Goal: Transaction & Acquisition: Purchase product/service

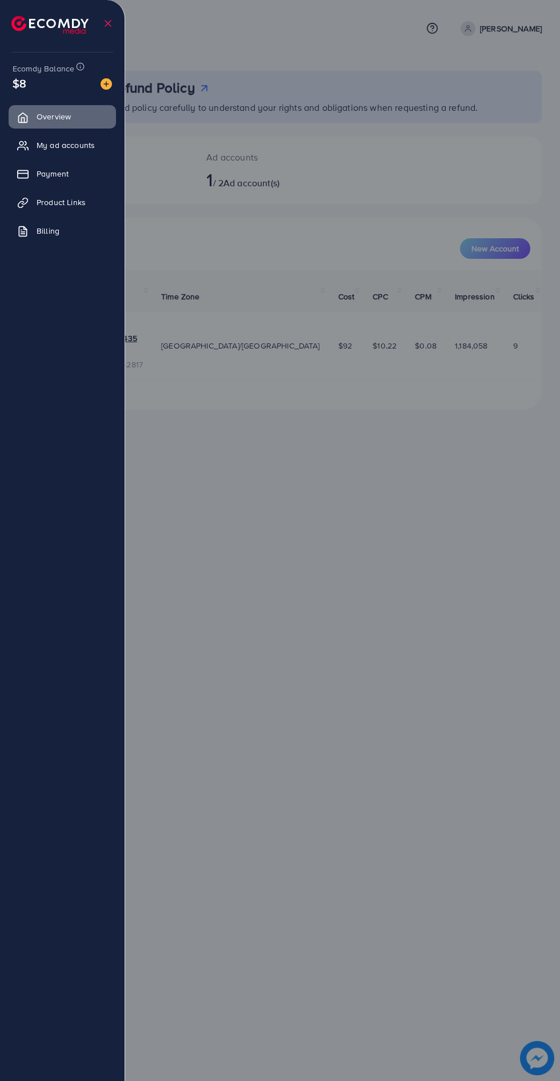
click at [101, 87] on img at bounding box center [106, 83] width 11 height 11
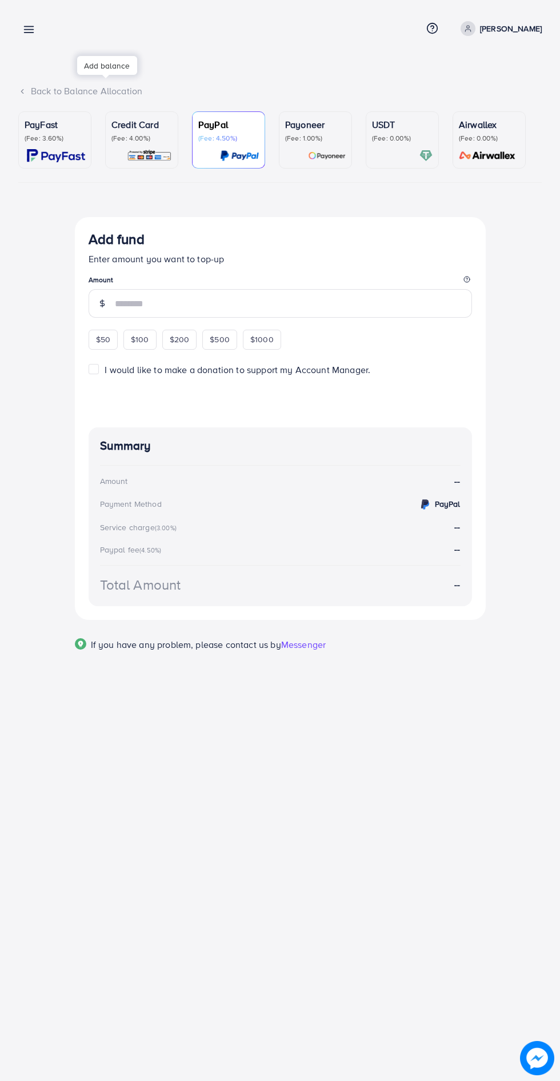
click at [105, 79] on div "Back to Balance Allocation PayFast (Fee: 3.60%) Credit Card (Fee: 4.00%) PayPal…" at bounding box center [280, 348] width 560 height 697
click at [71, 137] on p "(Fee: 3.60%)" at bounding box center [55, 138] width 61 height 9
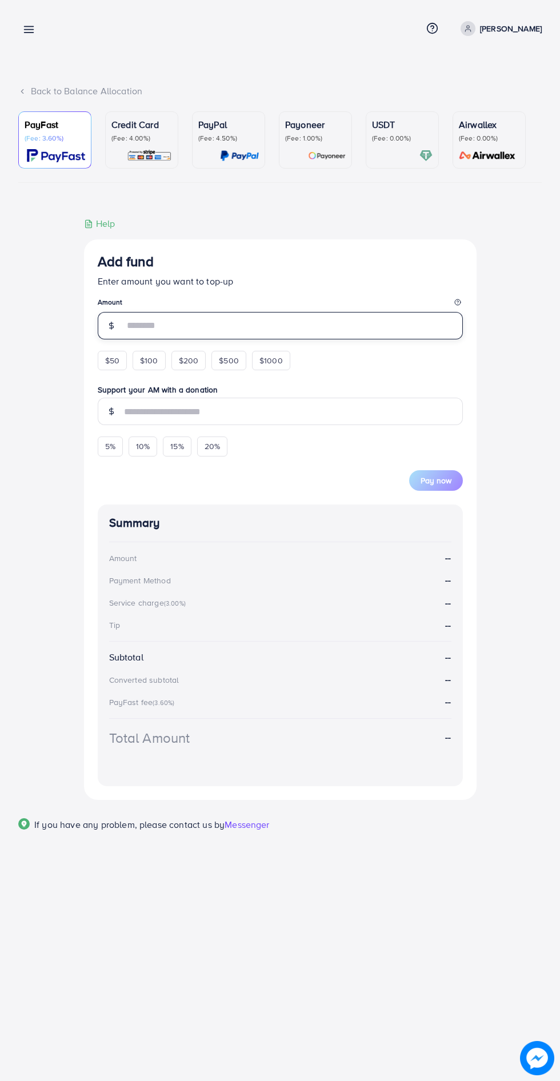
click at [126, 331] on input "number" at bounding box center [293, 325] width 339 height 27
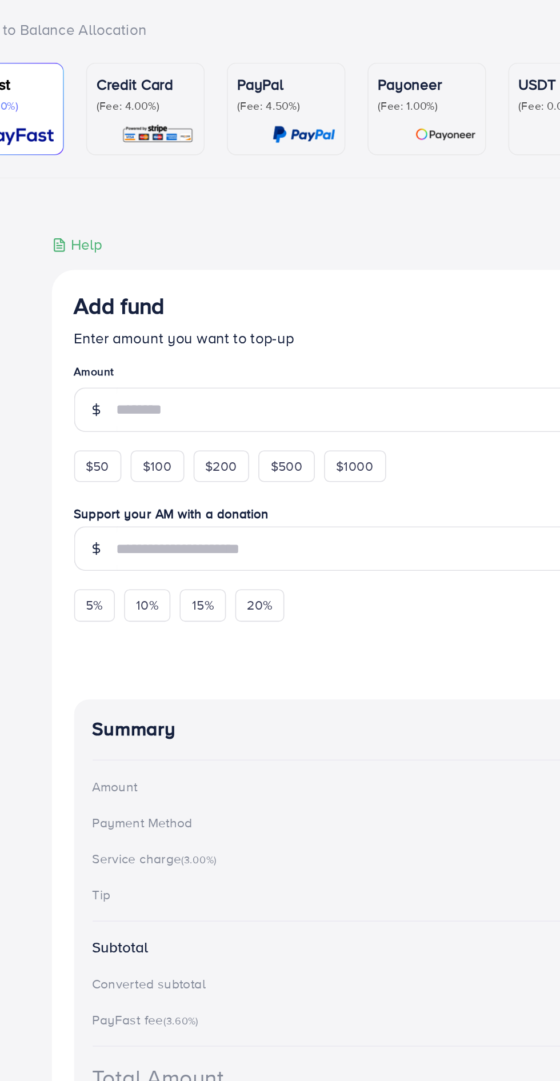
click at [113, 388] on form "Add fund Enter amount you want to top-up Amount $50 $100 $200 $500 $1000 Suppor…" at bounding box center [280, 371] width 365 height 237
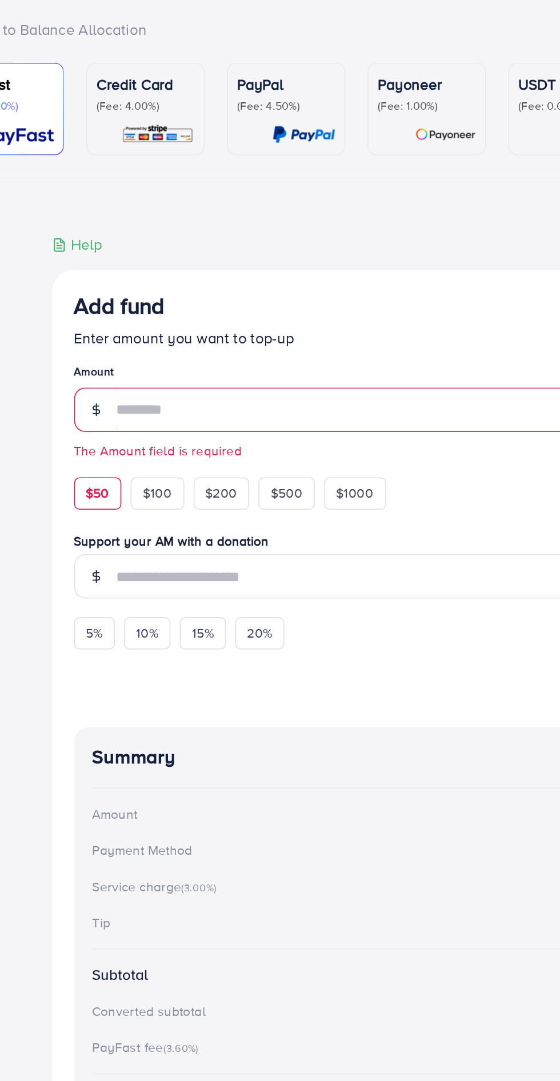
click at [109, 382] on span "$50" at bounding box center [112, 376] width 14 height 11
type input "**"
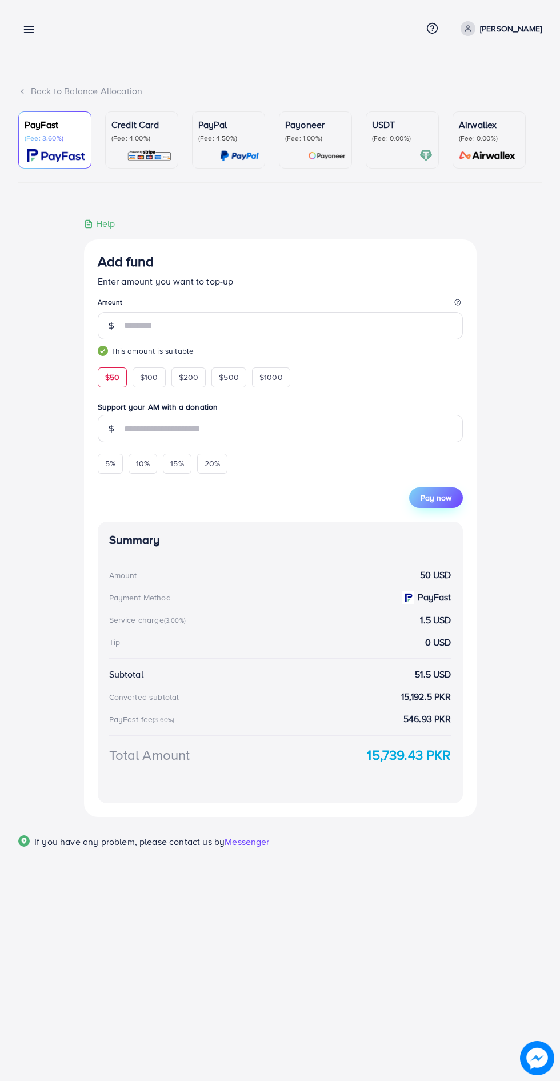
click at [427, 501] on span "Pay now" at bounding box center [436, 497] width 31 height 11
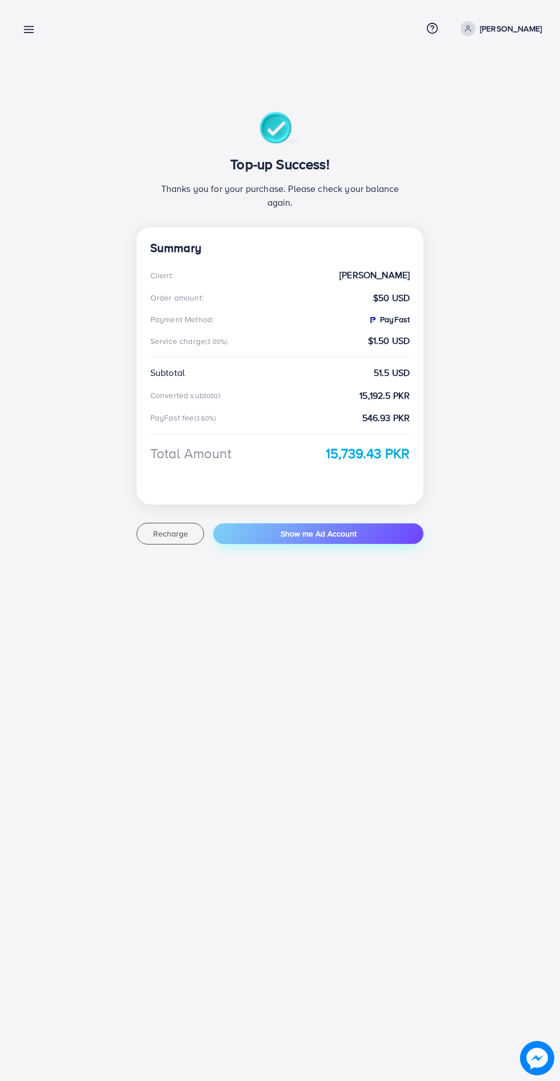
click at [318, 532] on span "Show me Ad Account" at bounding box center [319, 533] width 76 height 11
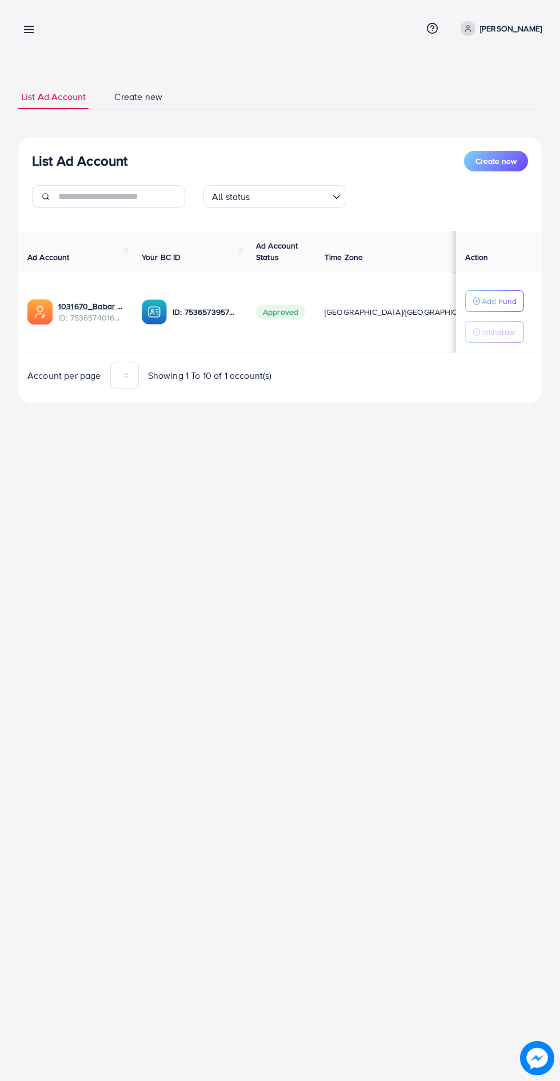
click at [29, 33] on line at bounding box center [29, 33] width 9 height 0
